Goal: Register for event/course

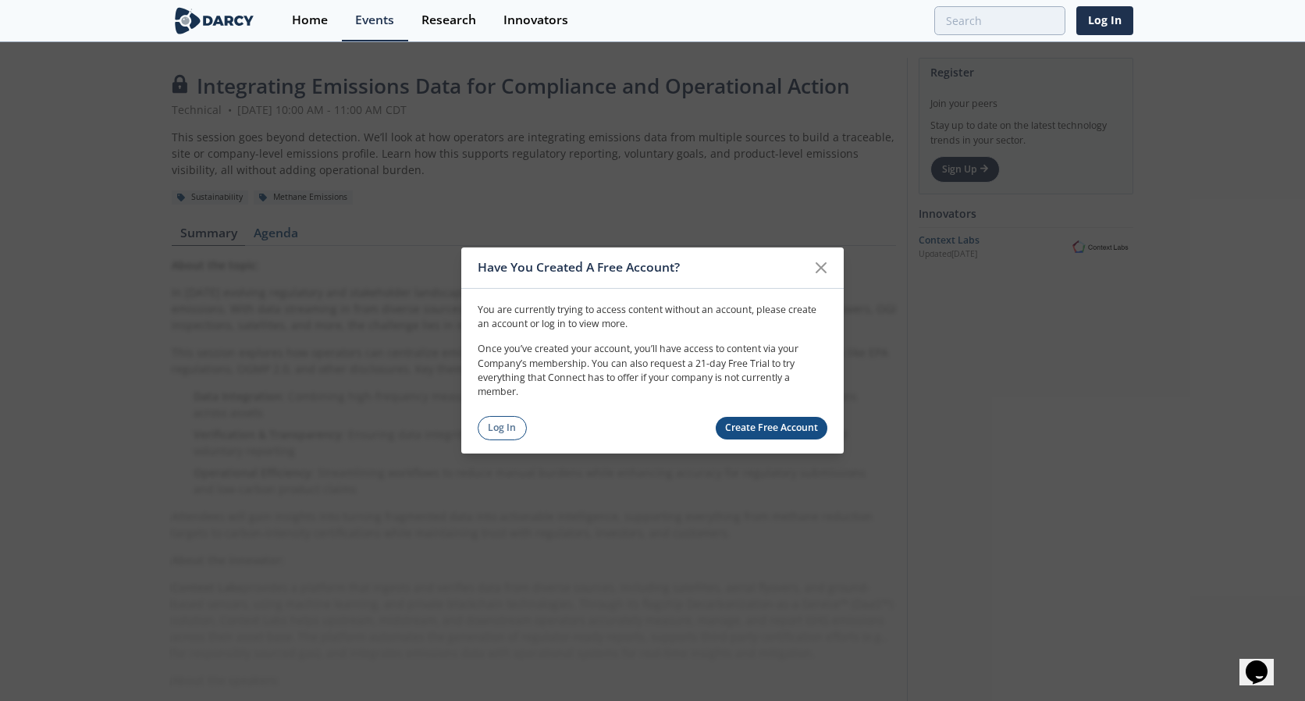
click at [475, 422] on div "You are currently trying to access content without an account, please create an…" at bounding box center [652, 364] width 382 height 151
click at [492, 424] on link "Log In" at bounding box center [502, 428] width 49 height 24
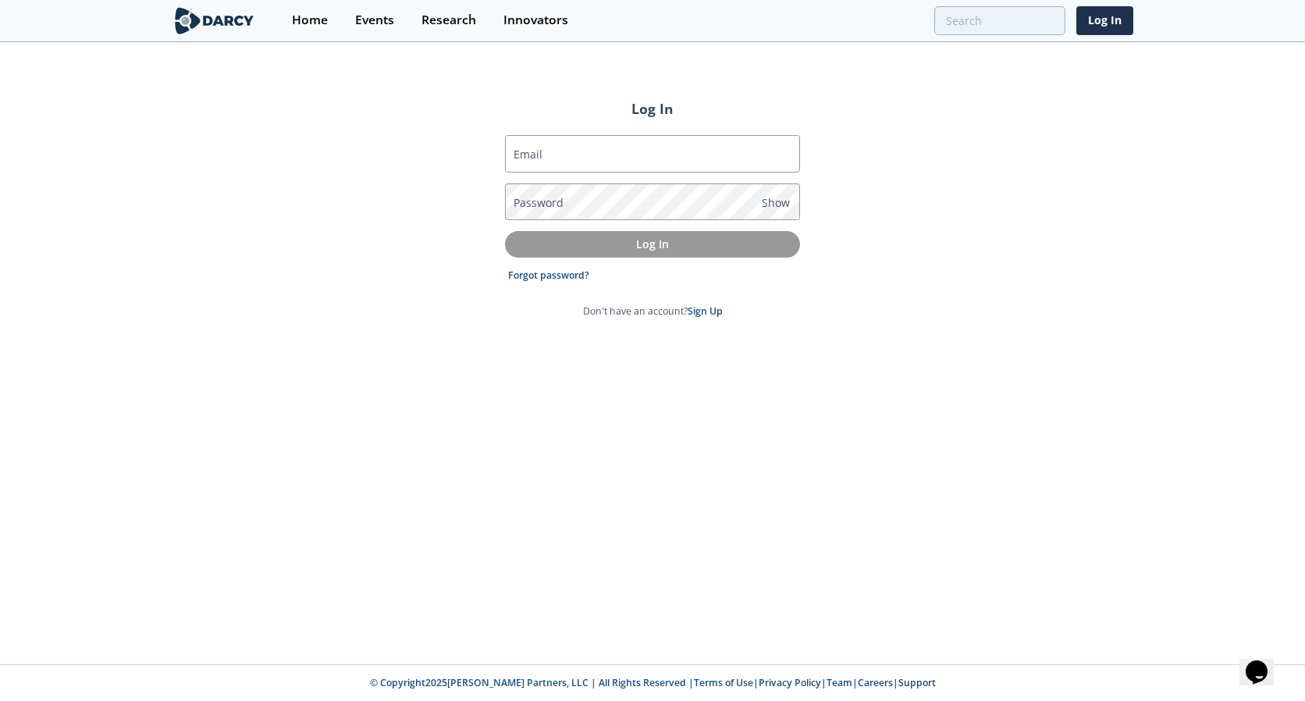
type input "angela_bedoya@oxy.com"
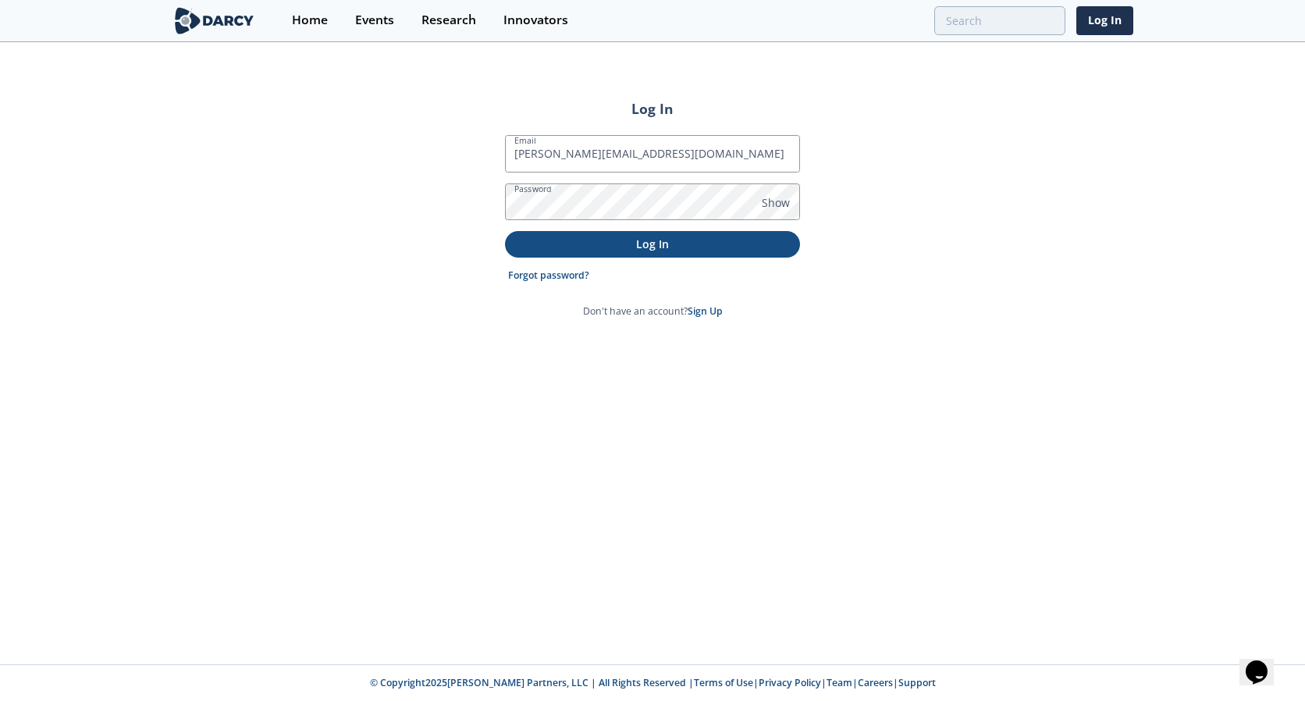
click at [643, 250] on p "Log In" at bounding box center [652, 244] width 273 height 16
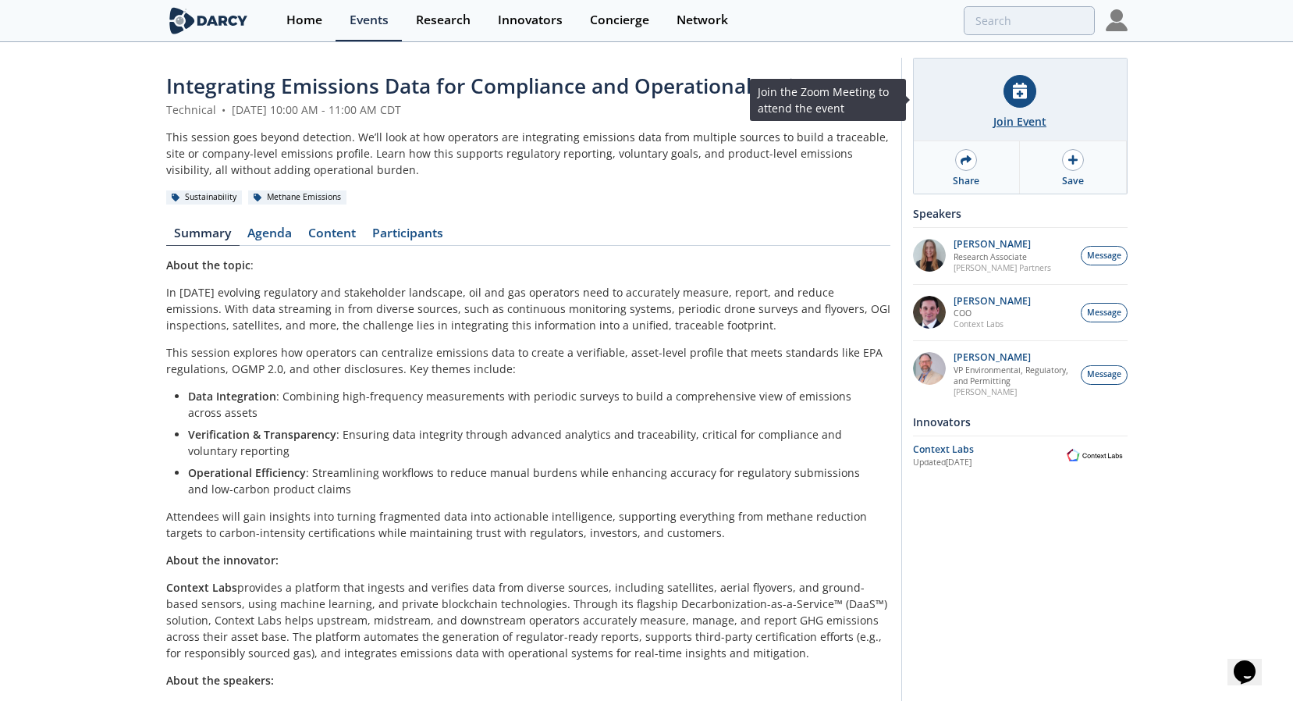
click at [1018, 118] on div "Join Event" at bounding box center [1019, 121] width 53 height 16
